Goal: Information Seeking & Learning: Learn about a topic

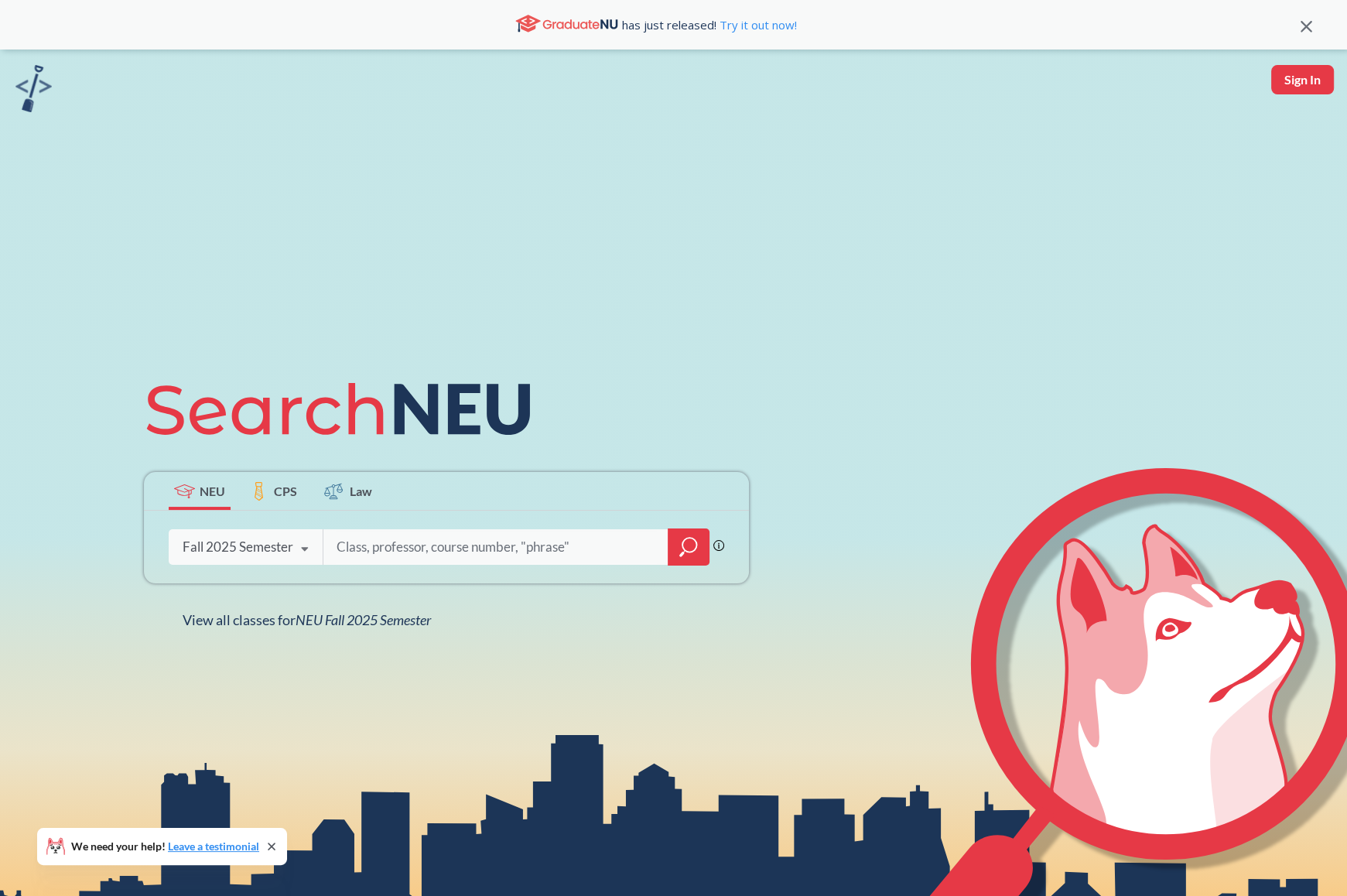
drag, startPoint x: 449, startPoint y: 565, endPoint x: 409, endPoint y: 555, distance: 41.2
click at [409, 555] on div "Phrase search guarantees the exact search appears in the results. Ex. If you wa…" at bounding box center [446, 547] width 605 height 73
click at [409, 555] on input "search" at bounding box center [495, 547] width 321 height 32
type input "cs3000"
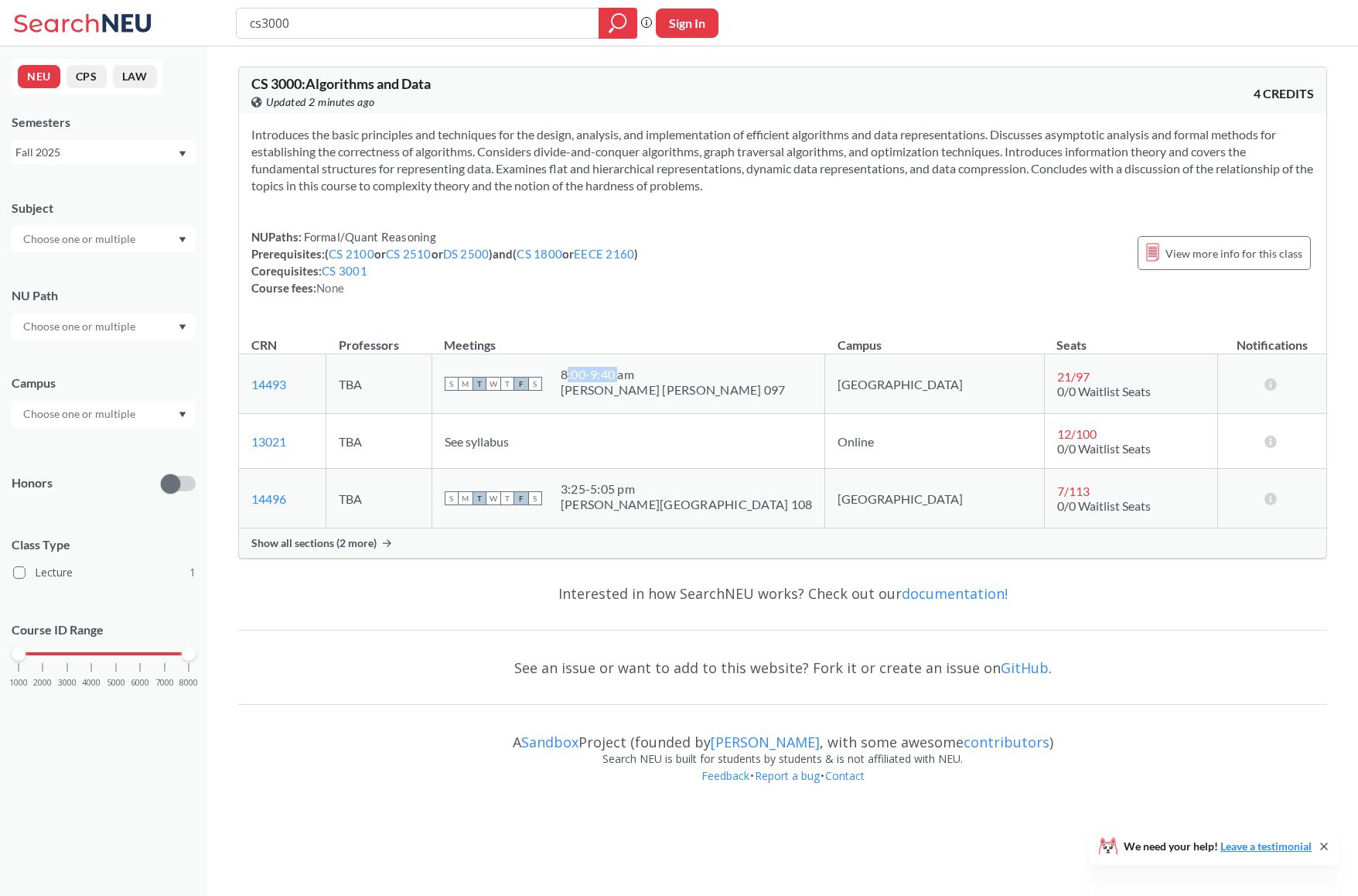
drag, startPoint x: 622, startPoint y: 369, endPoint x: 677, endPoint y: 370, distance: 55.0
click at [677, 370] on div "8:00 - 9:40 am" at bounding box center [674, 375] width 225 height 16
click at [696, 371] on div "8:00 - 9:40 am" at bounding box center [674, 375] width 225 height 16
drag, startPoint x: 804, startPoint y: 506, endPoint x: 597, endPoint y: 497, distance: 207.2
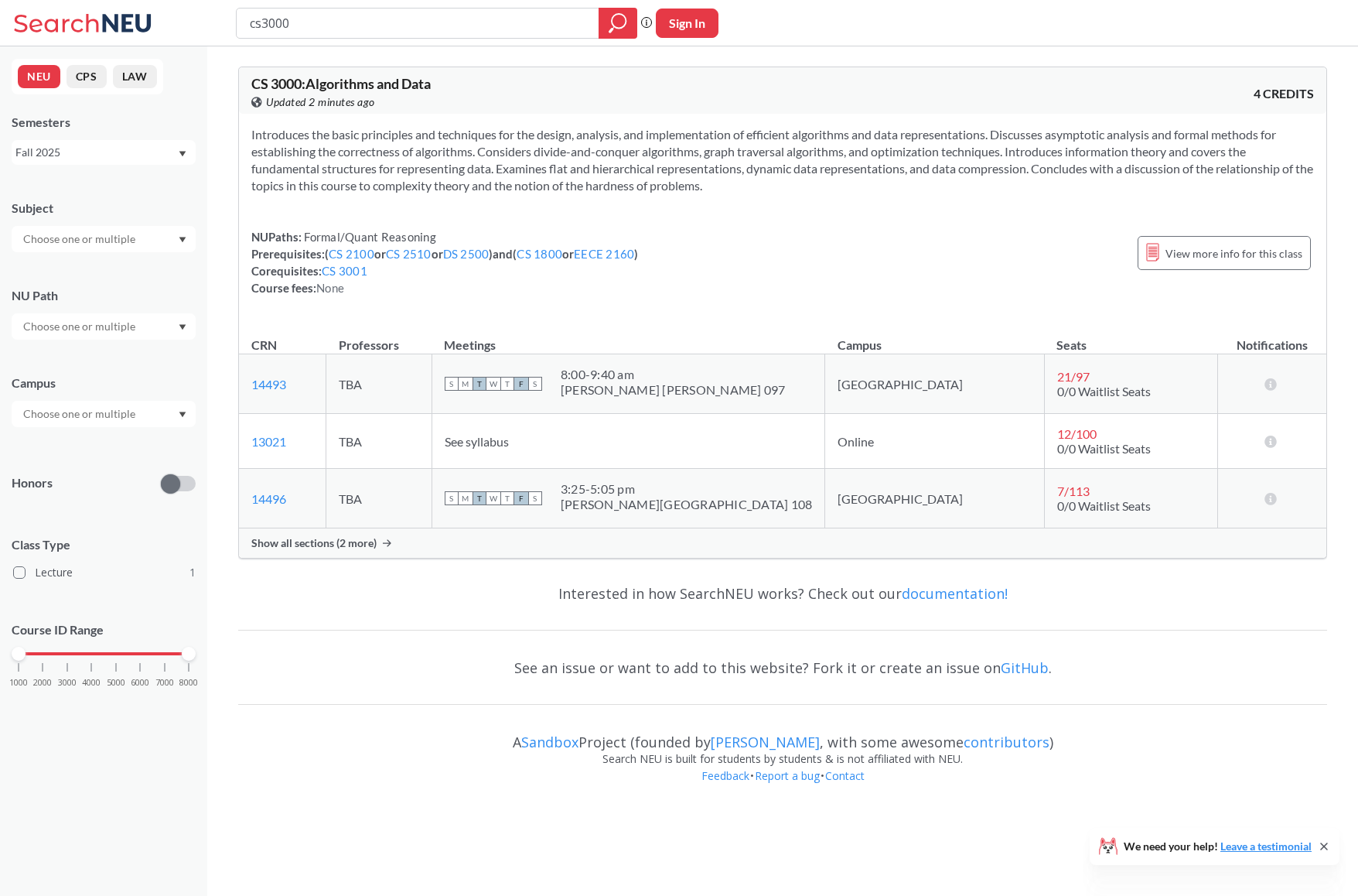
click at [597, 497] on div "S M T W T F S 3:25 - 5:05 pm [PERSON_NAME][GEOGRAPHIC_DATA] 108" at bounding box center [628, 498] width 368 height 34
click at [643, 558] on div "CS 3000 : Algorithms and Data View this course on Banner. Updated 2 minutes ago…" at bounding box center [782, 313] width 1089 height 516
click at [345, 537] on span "Show all sections (2 more)" at bounding box center [314, 543] width 125 height 14
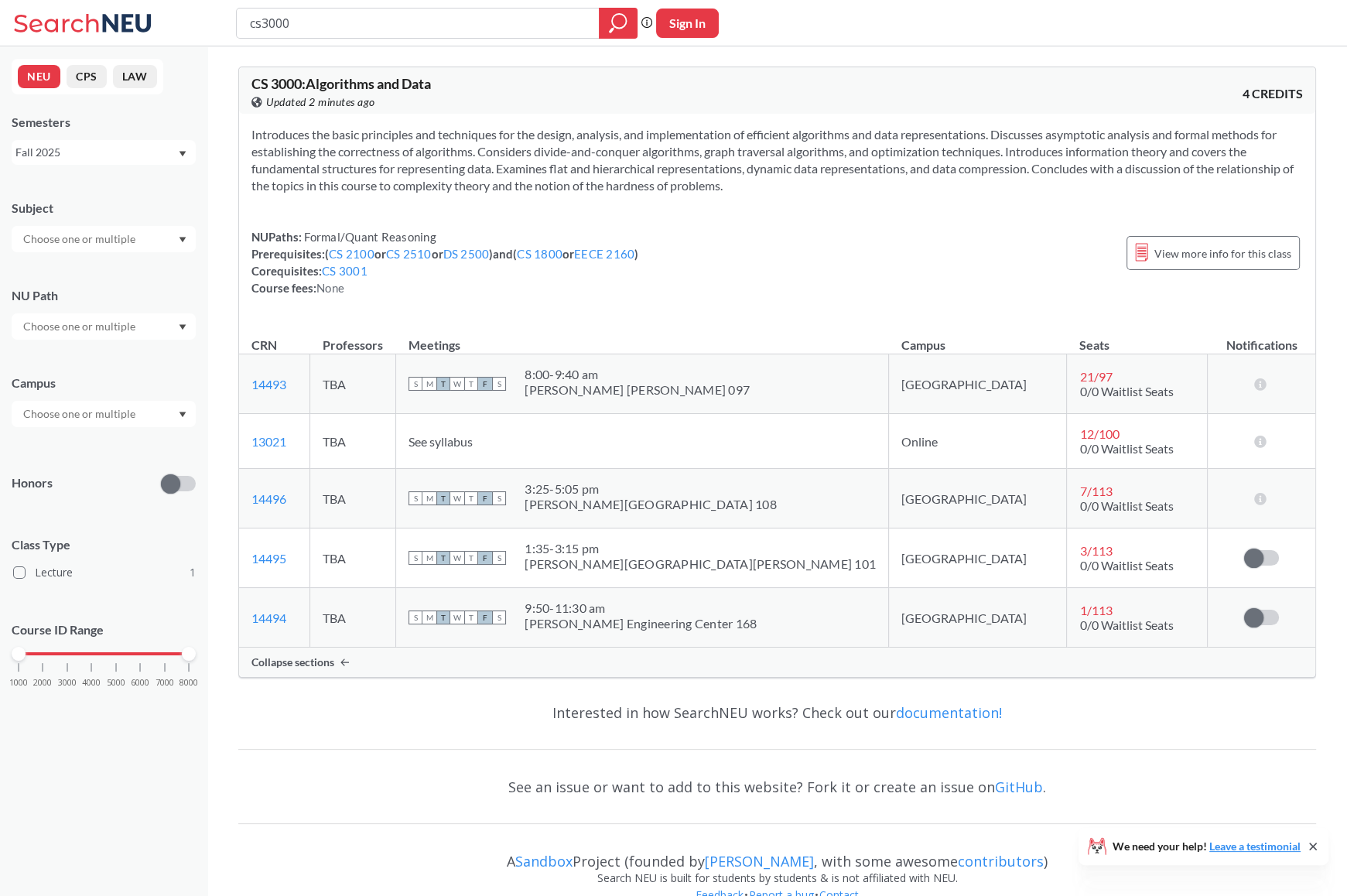
click at [792, 627] on div "S M T W T F S 9:50 - 11:30 am [PERSON_NAME][GEOGRAPHIC_DATA] 168" at bounding box center [642, 616] width 467 height 34
drag, startPoint x: 617, startPoint y: 605, endPoint x: 805, endPoint y: 618, distance: 188.4
click at [805, 618] on div "S M T W T F S 9:50 - 11:30 am [PERSON_NAME][GEOGRAPHIC_DATA] 168" at bounding box center [642, 616] width 467 height 34
drag, startPoint x: 798, startPoint y: 507, endPoint x: 608, endPoint y: 493, distance: 190.5
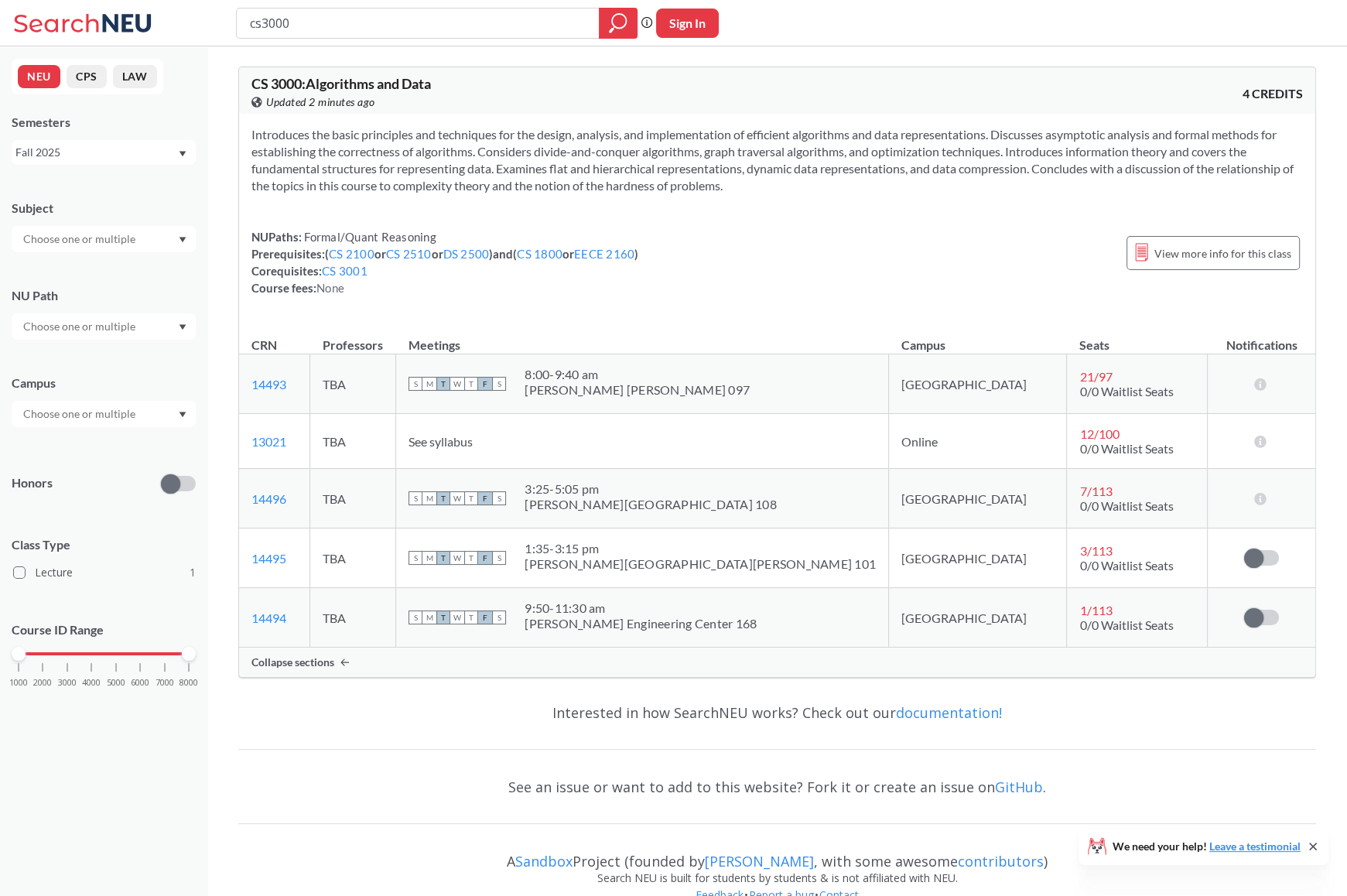
click at [608, 493] on div "S M T W T F S 3:25 - 5:05 pm [PERSON_NAME][GEOGRAPHIC_DATA] 108" at bounding box center [642, 498] width 467 height 34
click at [675, 549] on div "1:35 - 3:15 pm" at bounding box center [700, 548] width 352 height 16
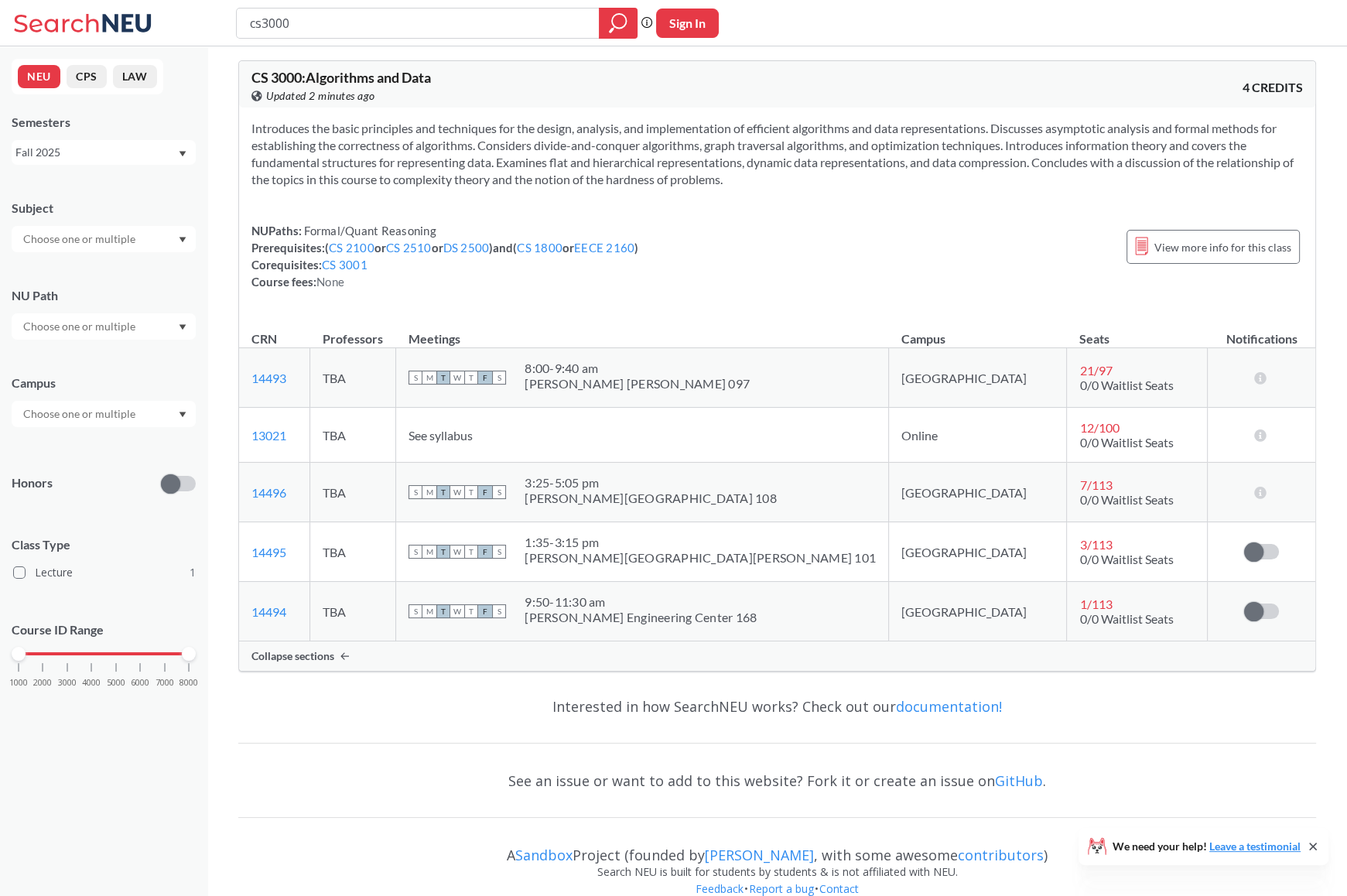
scroll to position [4, 0]
